Goal: Information Seeking & Learning: Learn about a topic

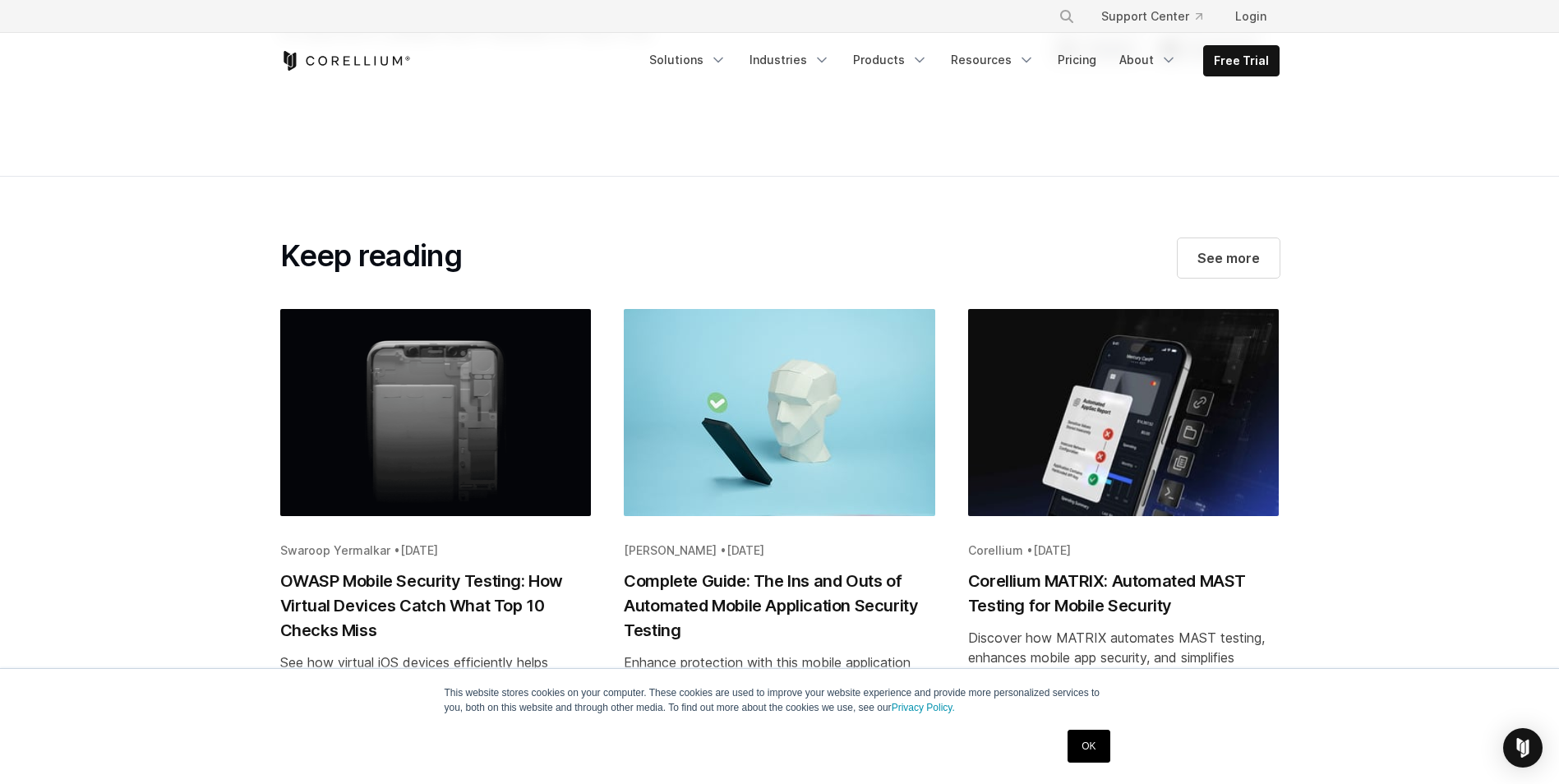
scroll to position [2712, 0]
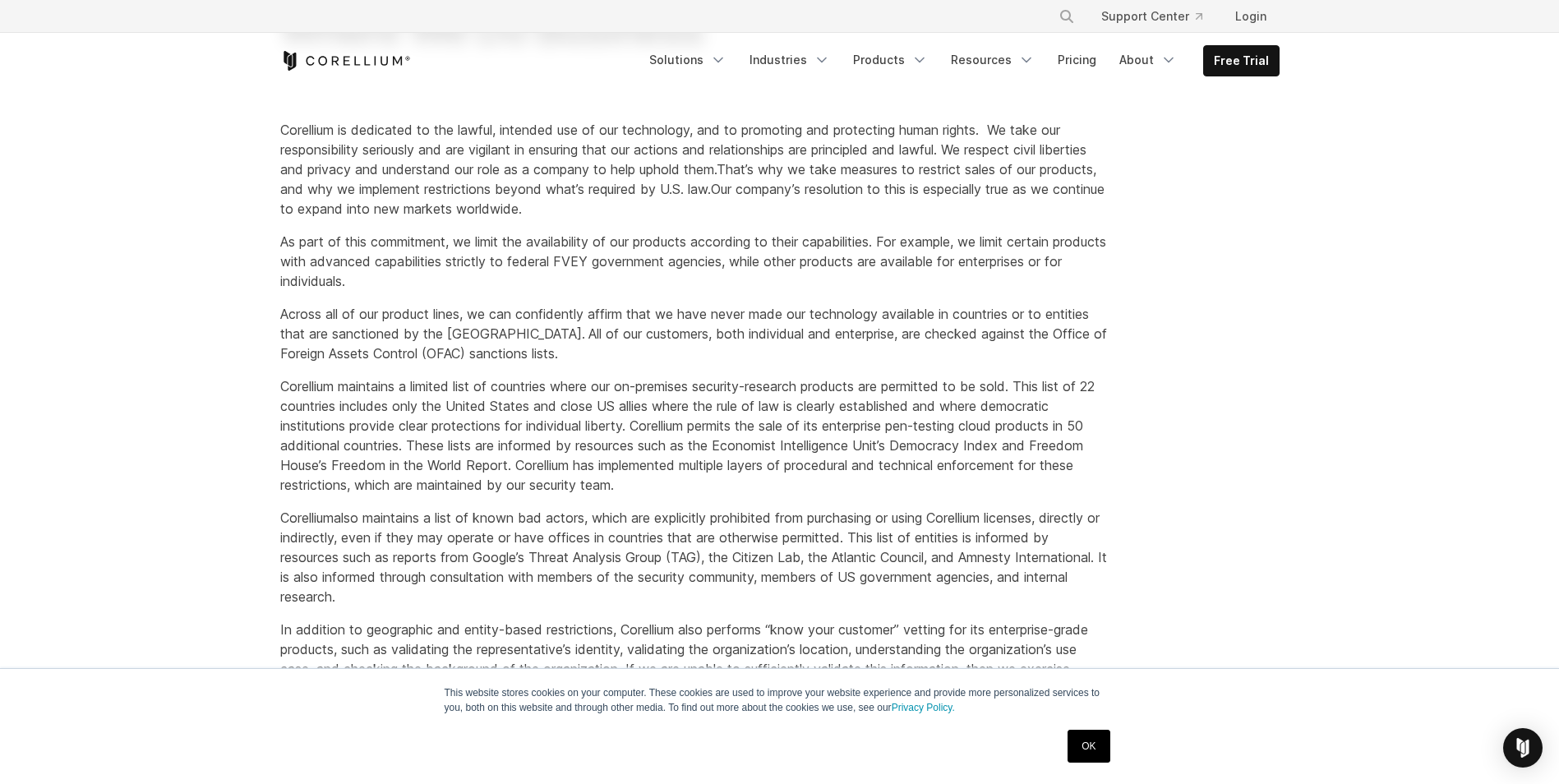
scroll to position [165, 0]
